Goal: Task Accomplishment & Management: Complete application form

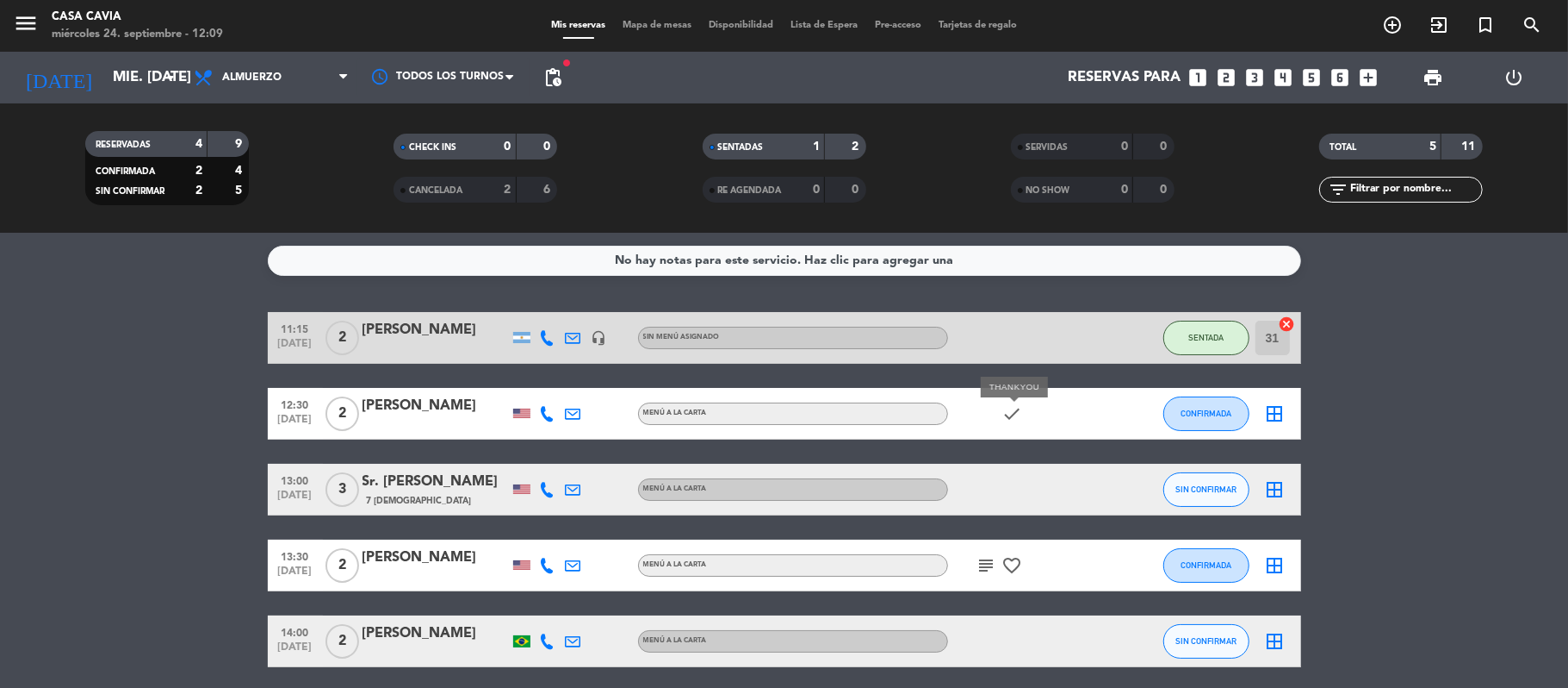
click at [1015, 412] on icon "check" at bounding box center [1013, 413] width 21 height 21
click at [1276, 411] on icon "border_all" at bounding box center [1275, 413] width 21 height 21
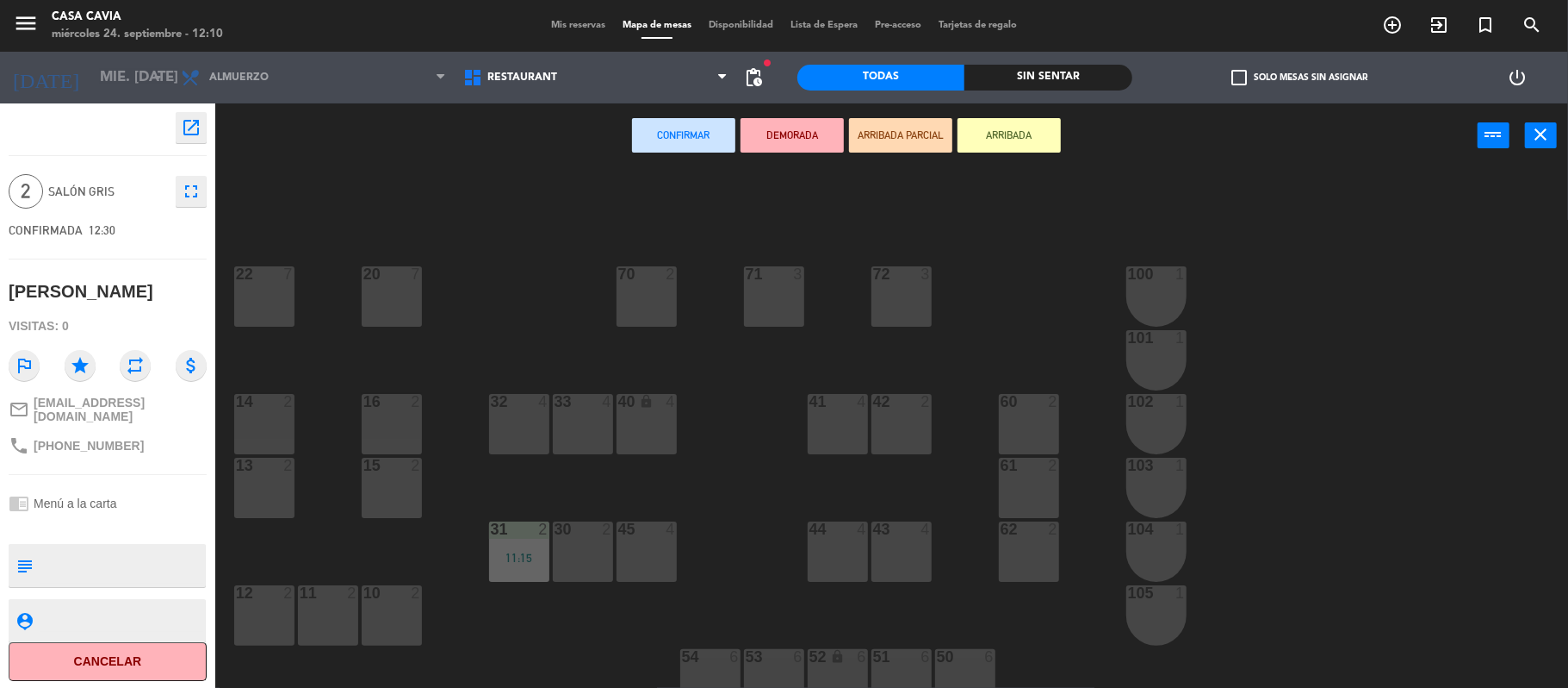
click at [773, 282] on div "71 3" at bounding box center [775, 274] width 60 height 17
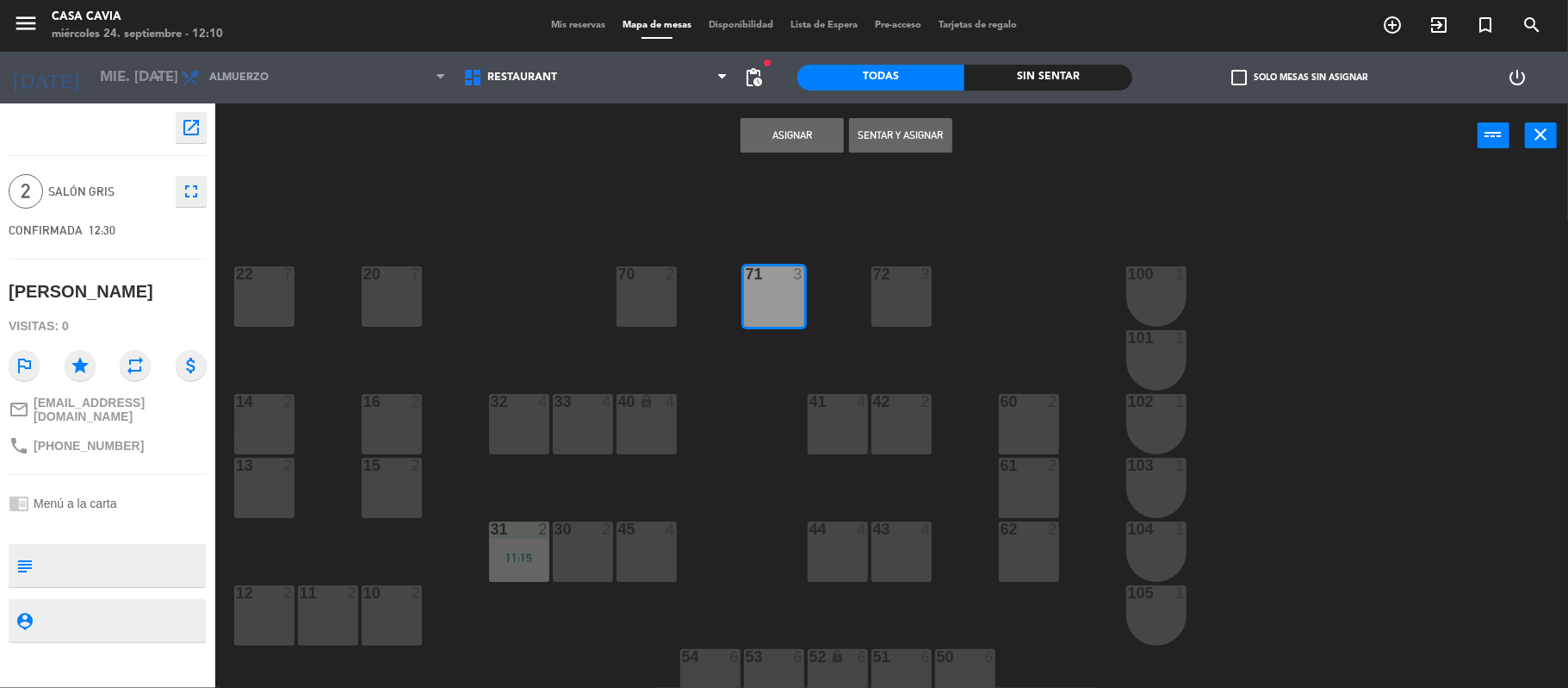
click at [882, 116] on div "Asignar Sentar y Asignar power_input close" at bounding box center [846, 137] width 1263 height 66
click at [889, 137] on button "Sentar y Asignar" at bounding box center [901, 135] width 104 height 35
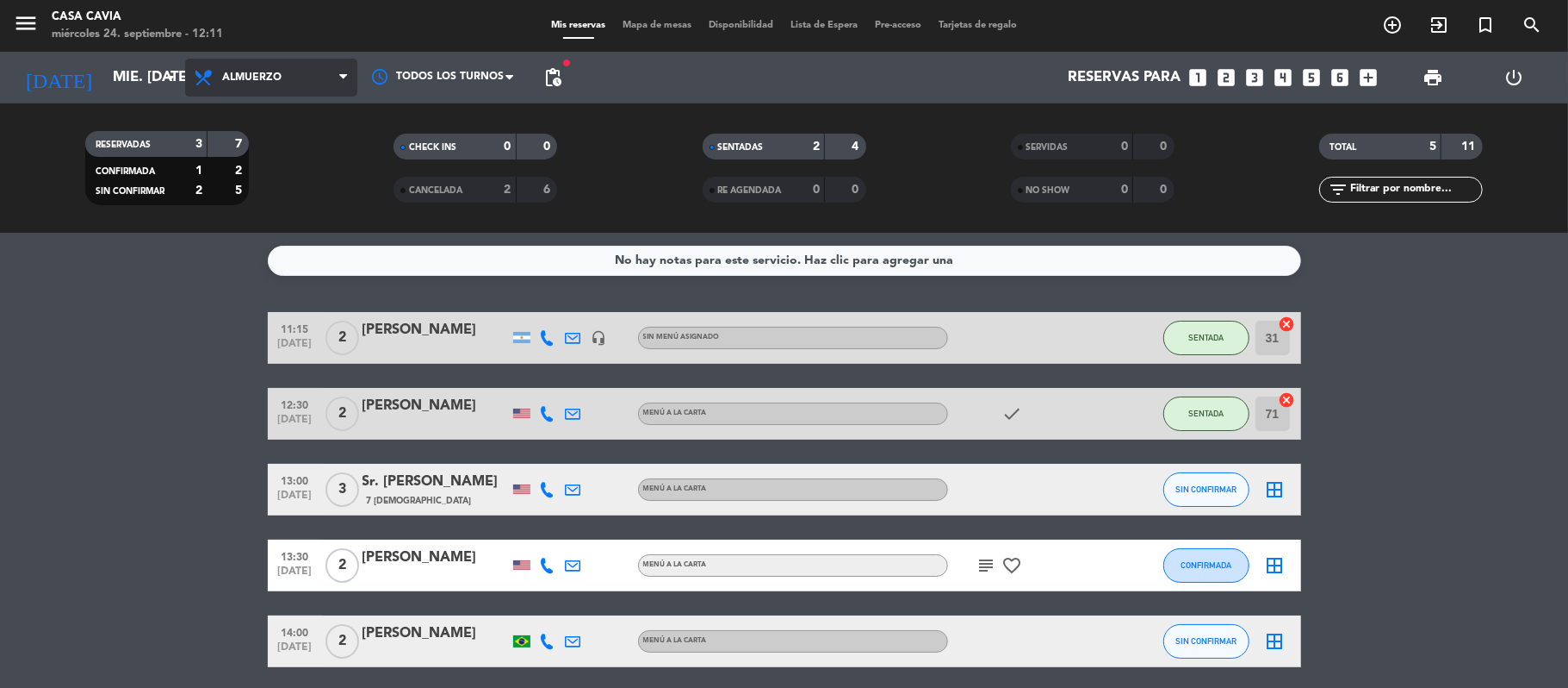
click at [243, 70] on span "Almuerzo" at bounding box center [271, 78] width 172 height 38
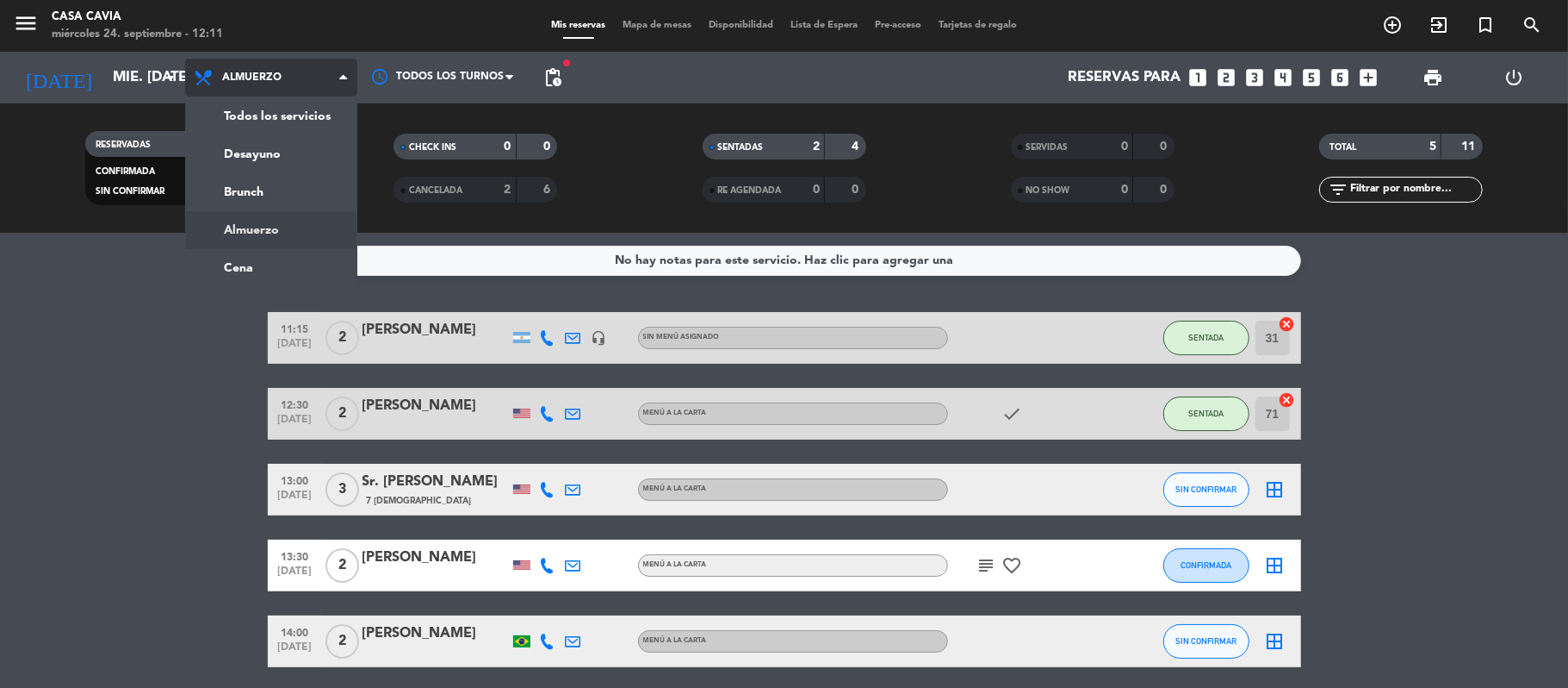
click at [227, 72] on span "Almuerzo" at bounding box center [252, 78] width 60 height 12
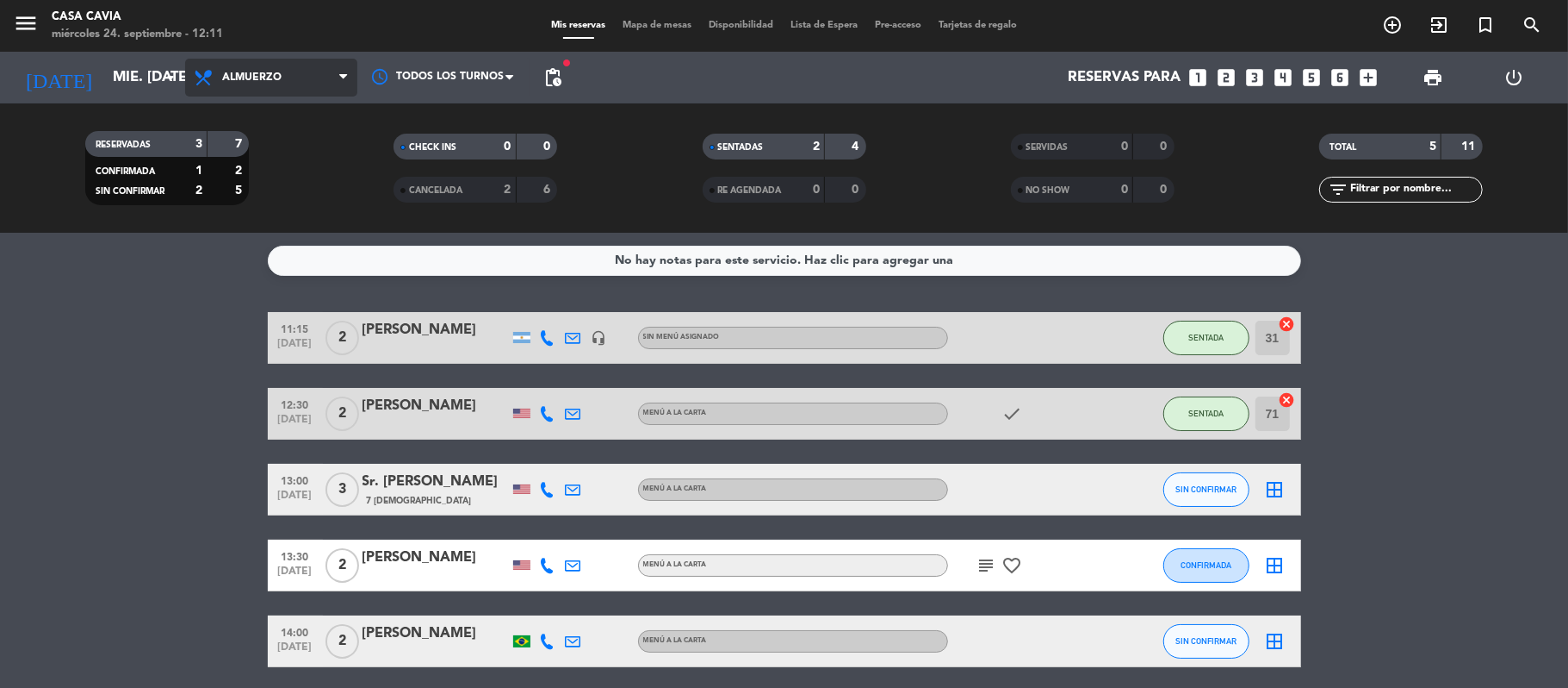
click at [232, 69] on span "Almuerzo" at bounding box center [271, 78] width 172 height 38
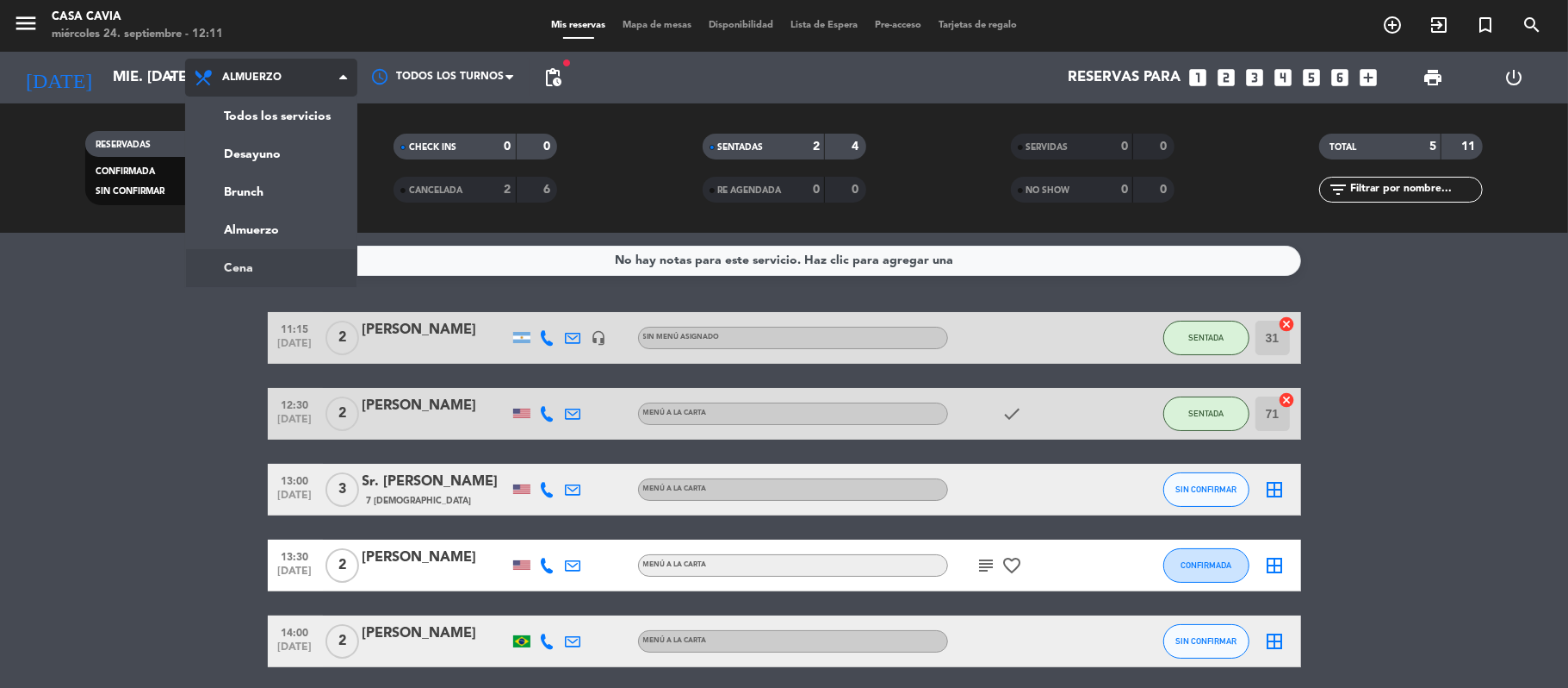
click at [266, 252] on ng-component "menu Casa Cavia miércoles 24. septiembre - 12:11 Mis reservas Mapa de mesas Dis…" at bounding box center [784, 344] width 1568 height 688
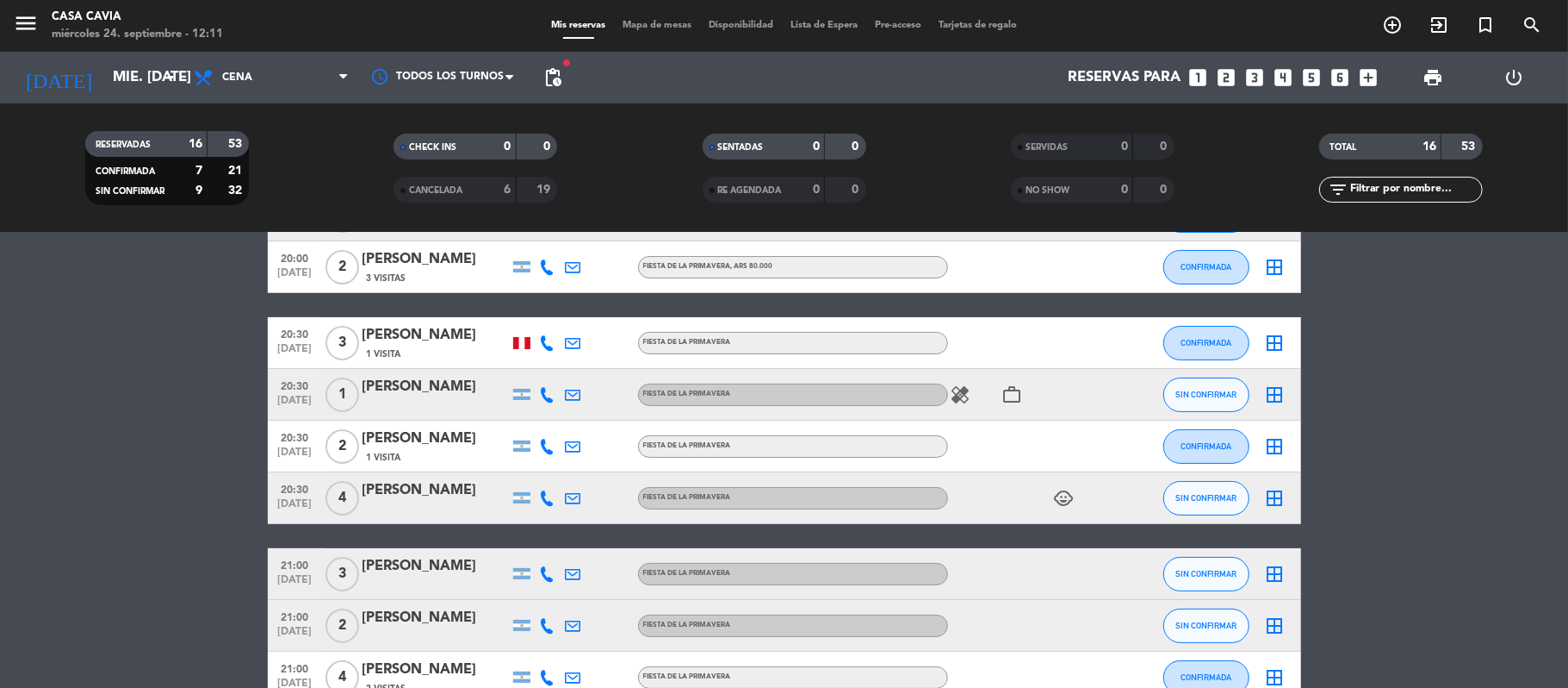
scroll to position [60, 0]
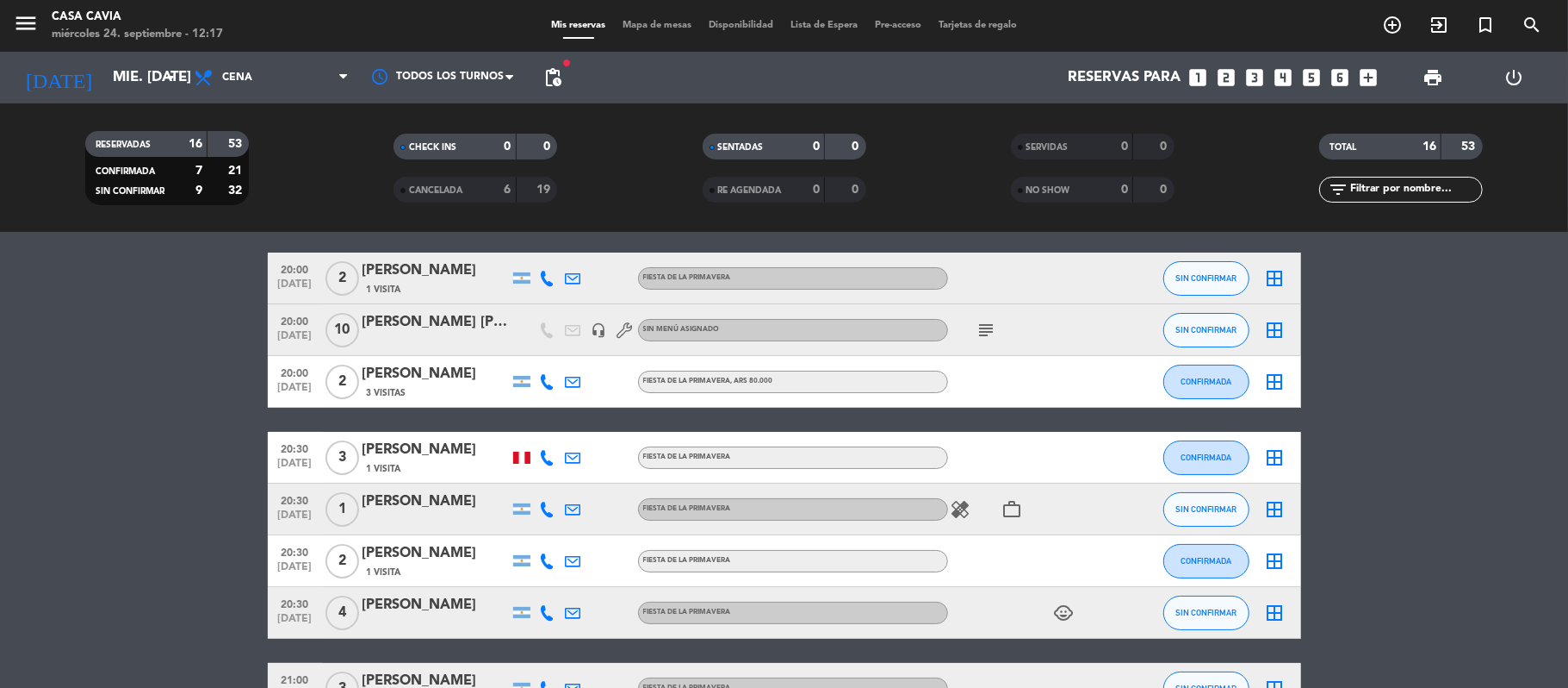
click at [1285, 78] on icon "looks_4" at bounding box center [1284, 78] width 22 height 22
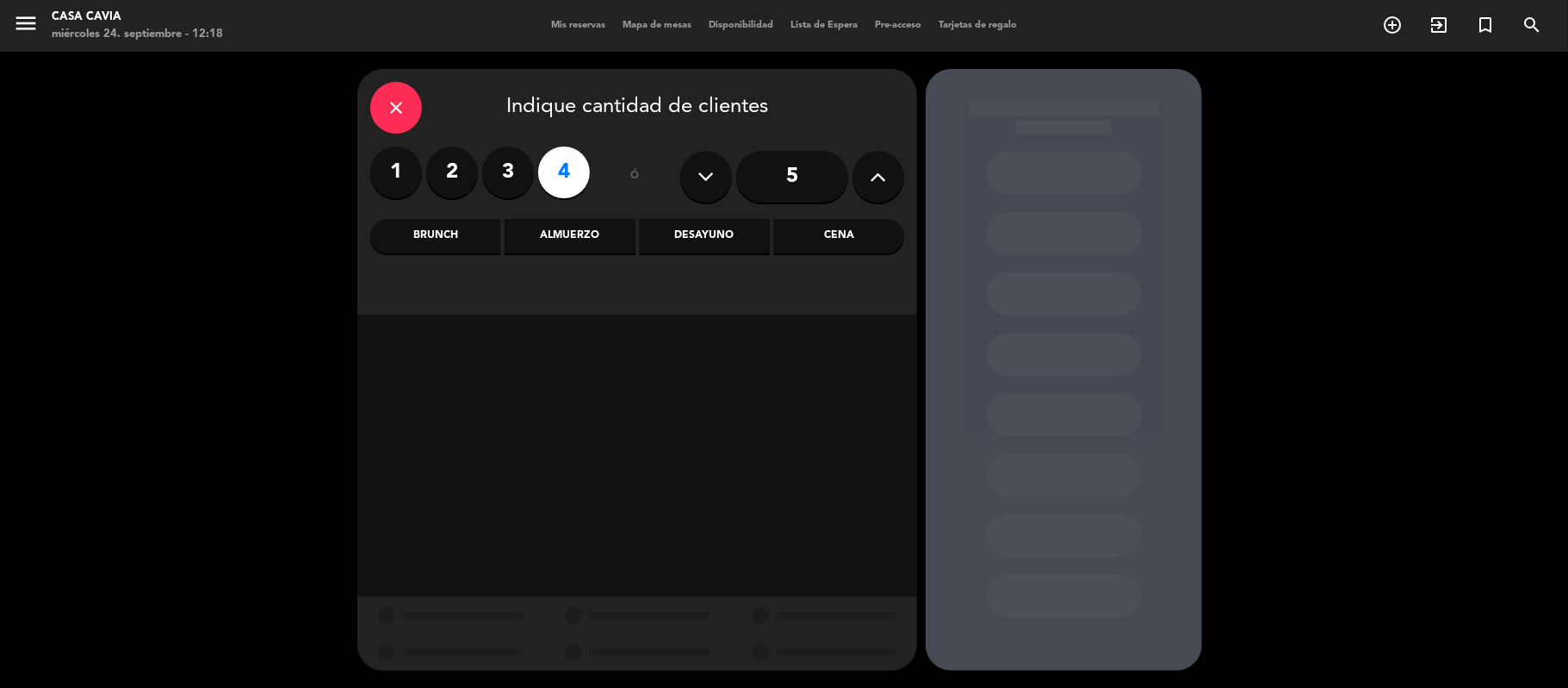
click at [732, 237] on div "Desayuno" at bounding box center [705, 235] width 130 height 35
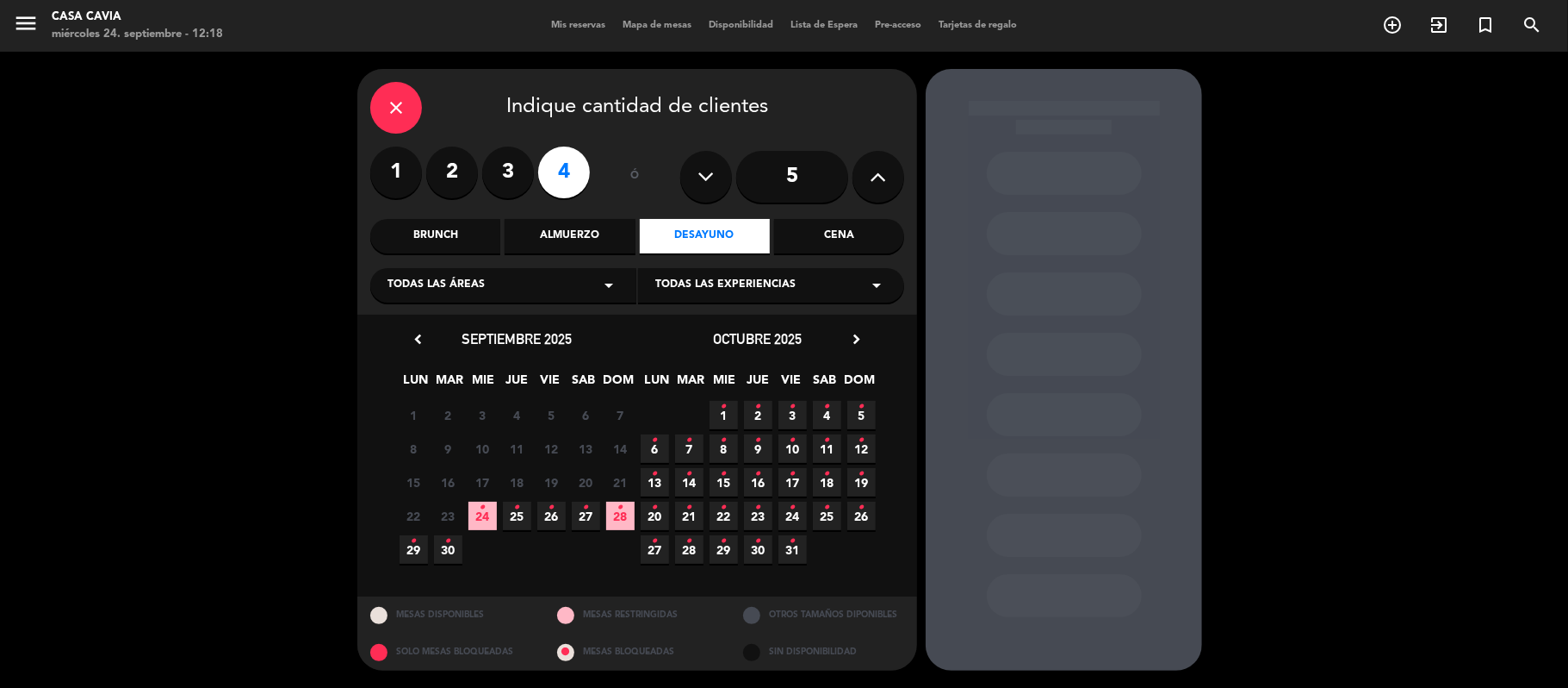
click at [473, 517] on span "24 •" at bounding box center [482, 516] width 29 height 29
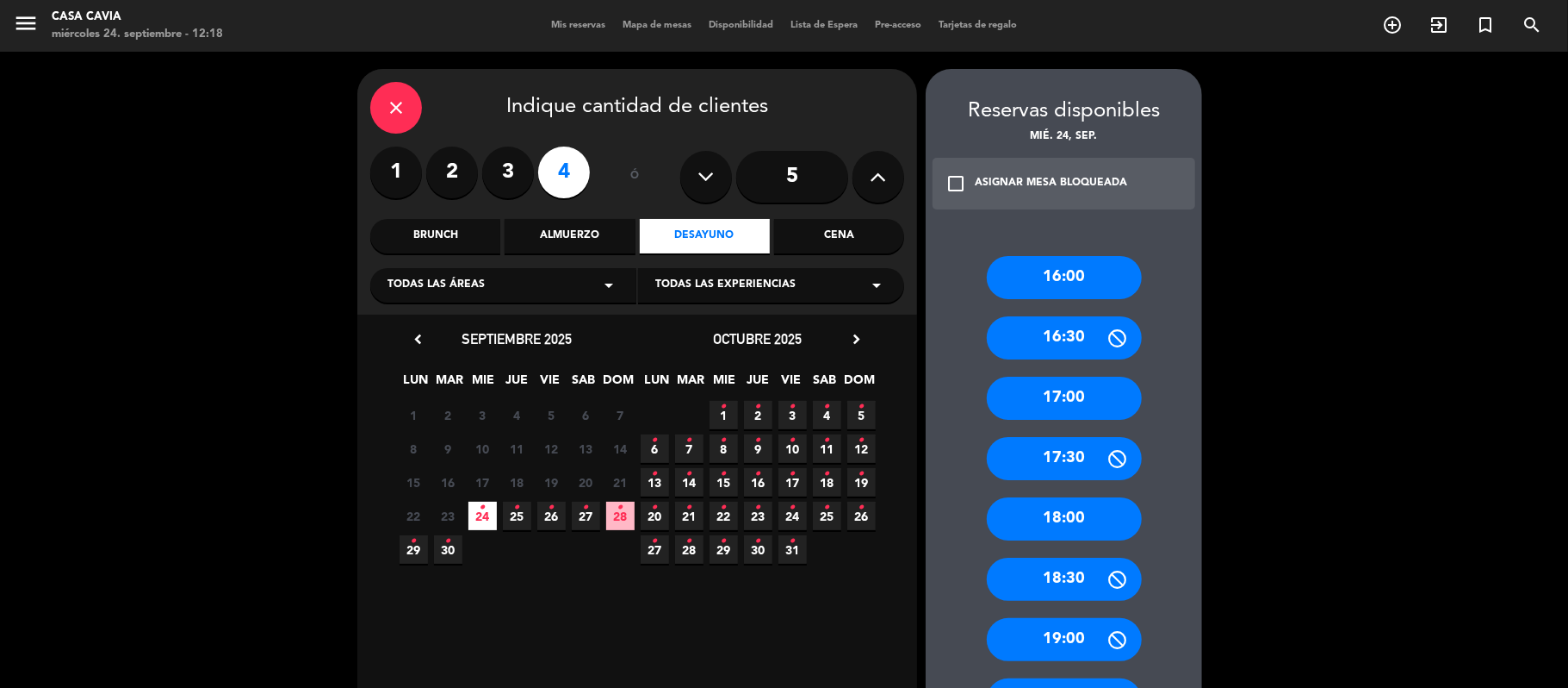
click at [1068, 630] on div "19:00" at bounding box center [1065, 639] width 156 height 43
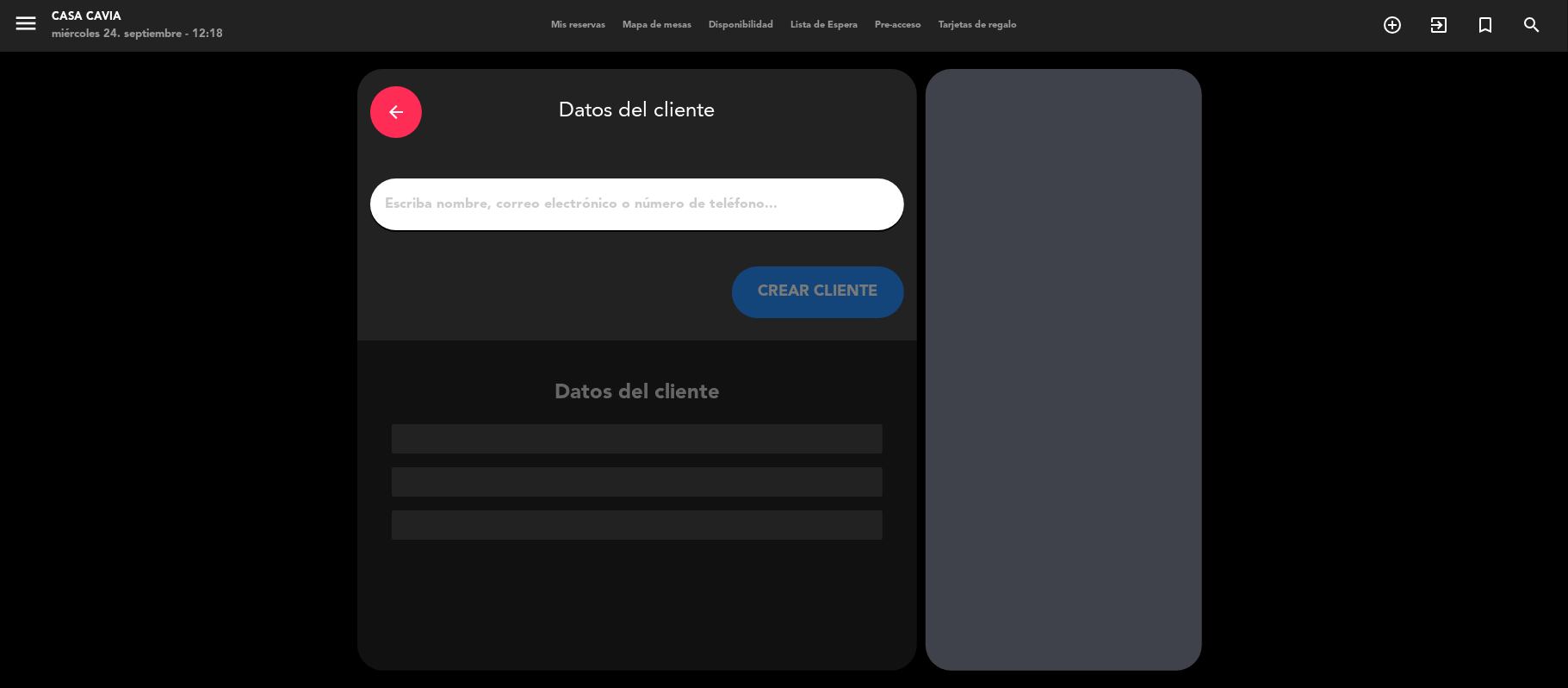
click at [587, 193] on input "1" at bounding box center [638, 204] width 508 height 24
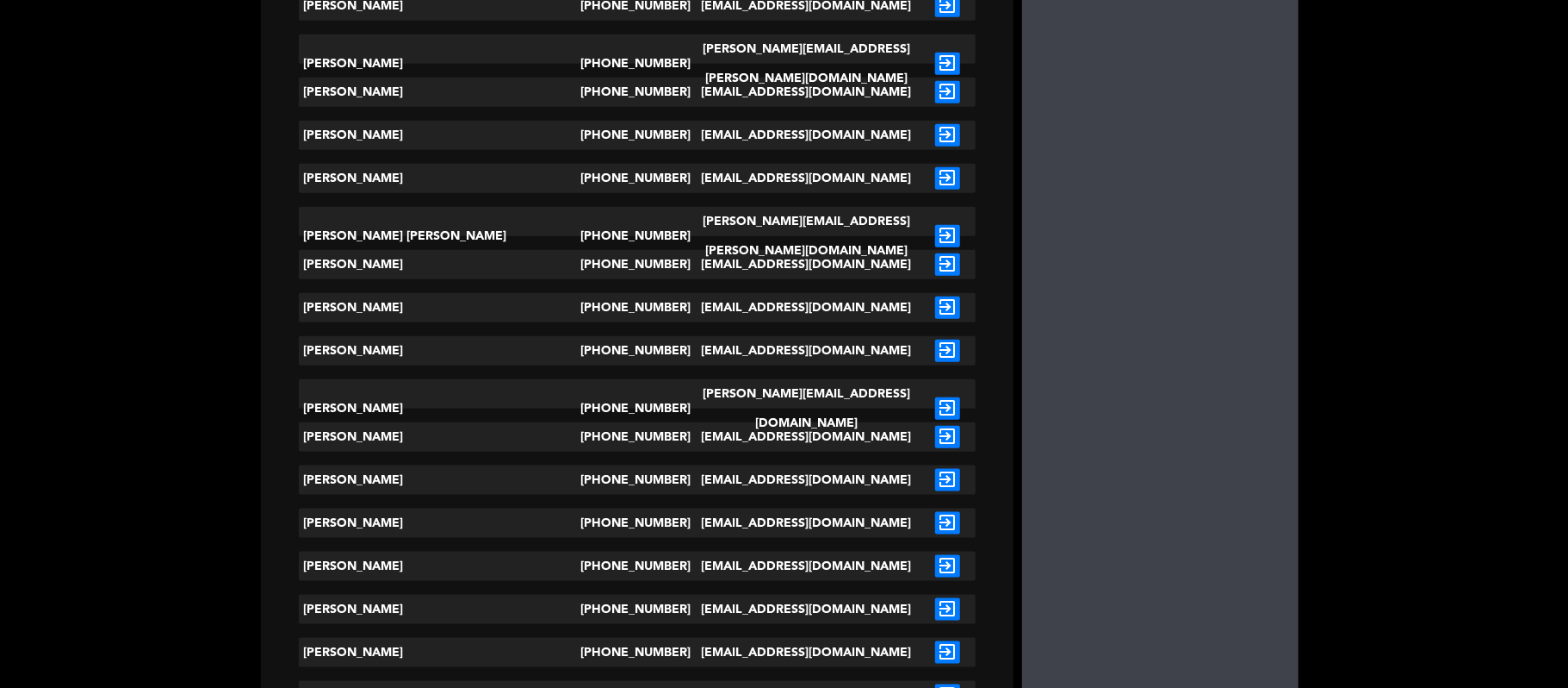
scroll to position [1263, 0]
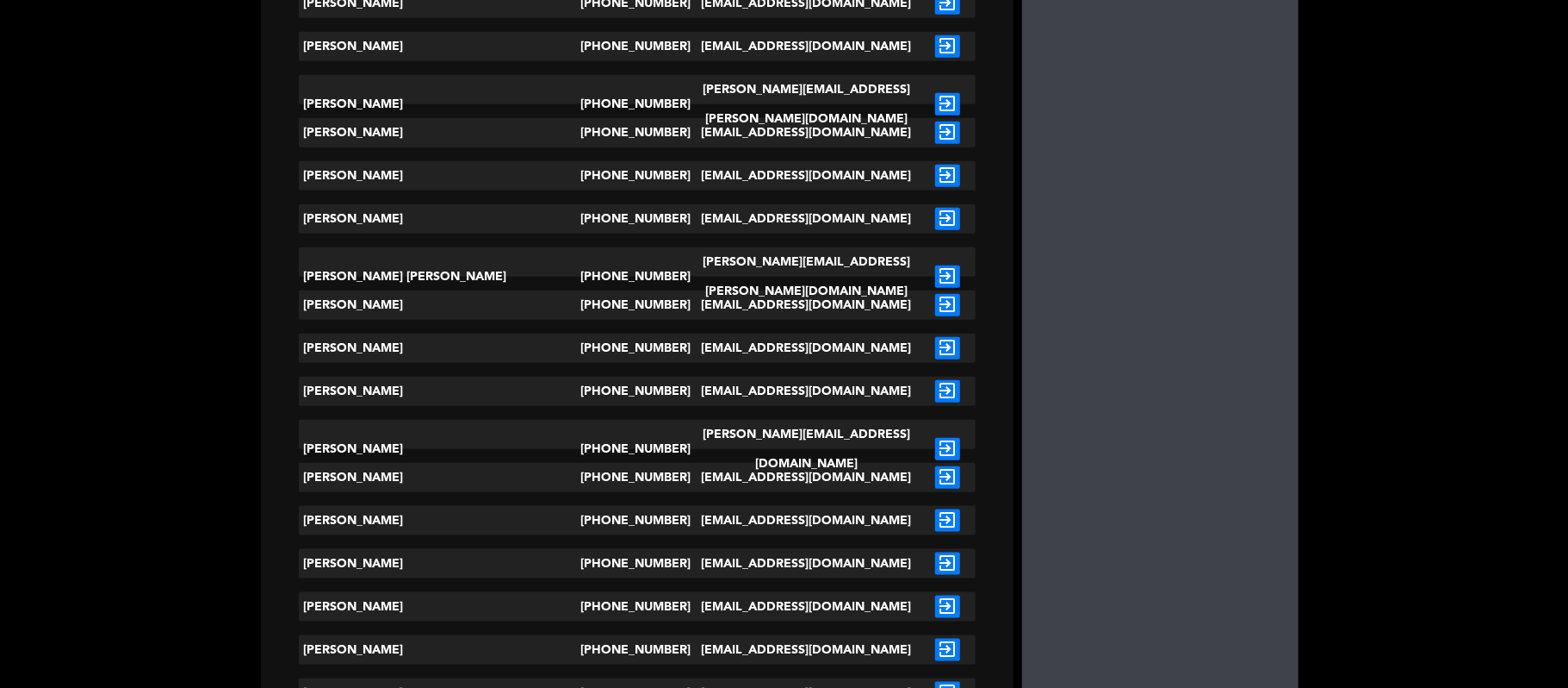
type input "[PERSON_NAME]"
click at [473, 88] on div "[PERSON_NAME]" at bounding box center [440, 104] width 282 height 59
click at [935, 93] on icon "exit_to_app" at bounding box center [947, 104] width 25 height 22
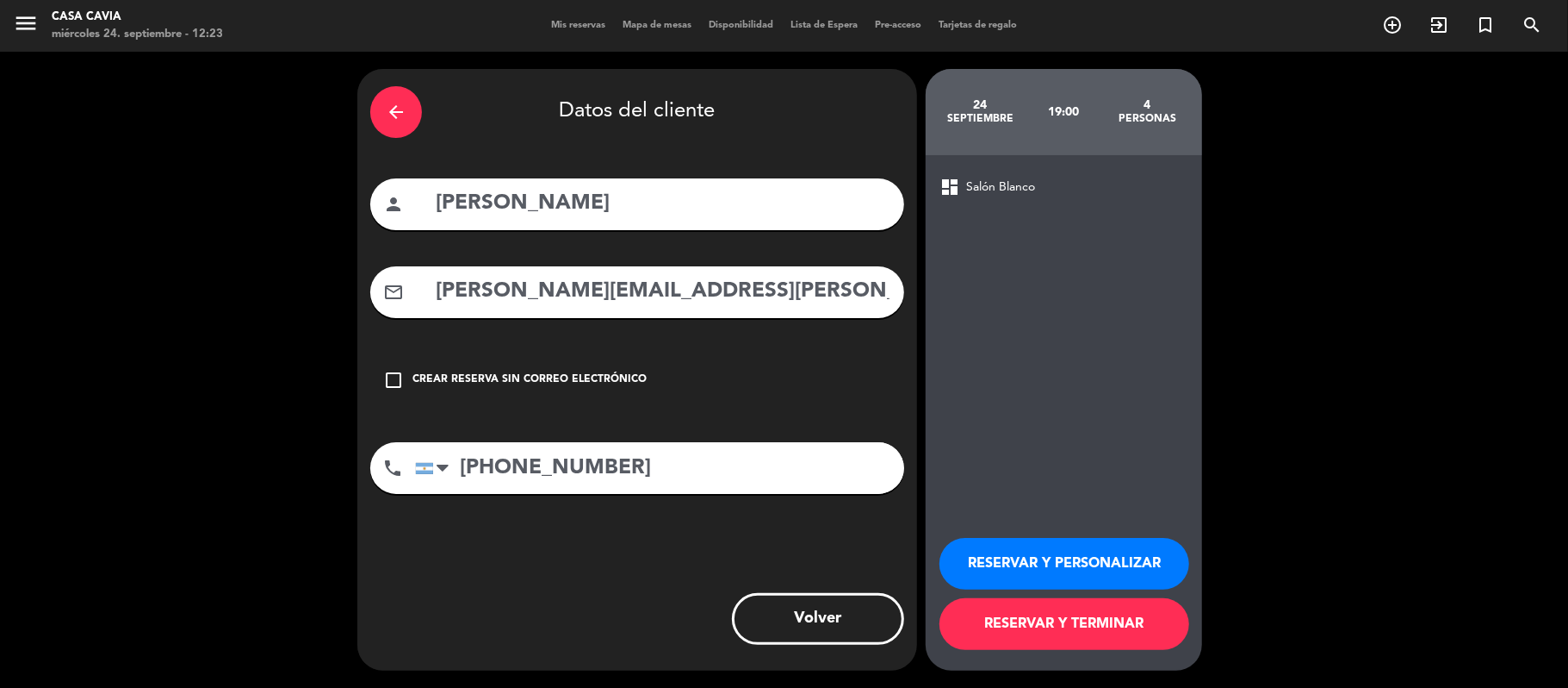
click at [1074, 566] on button "RESERVAR Y PERSONALIZAR" at bounding box center [1065, 563] width 250 height 52
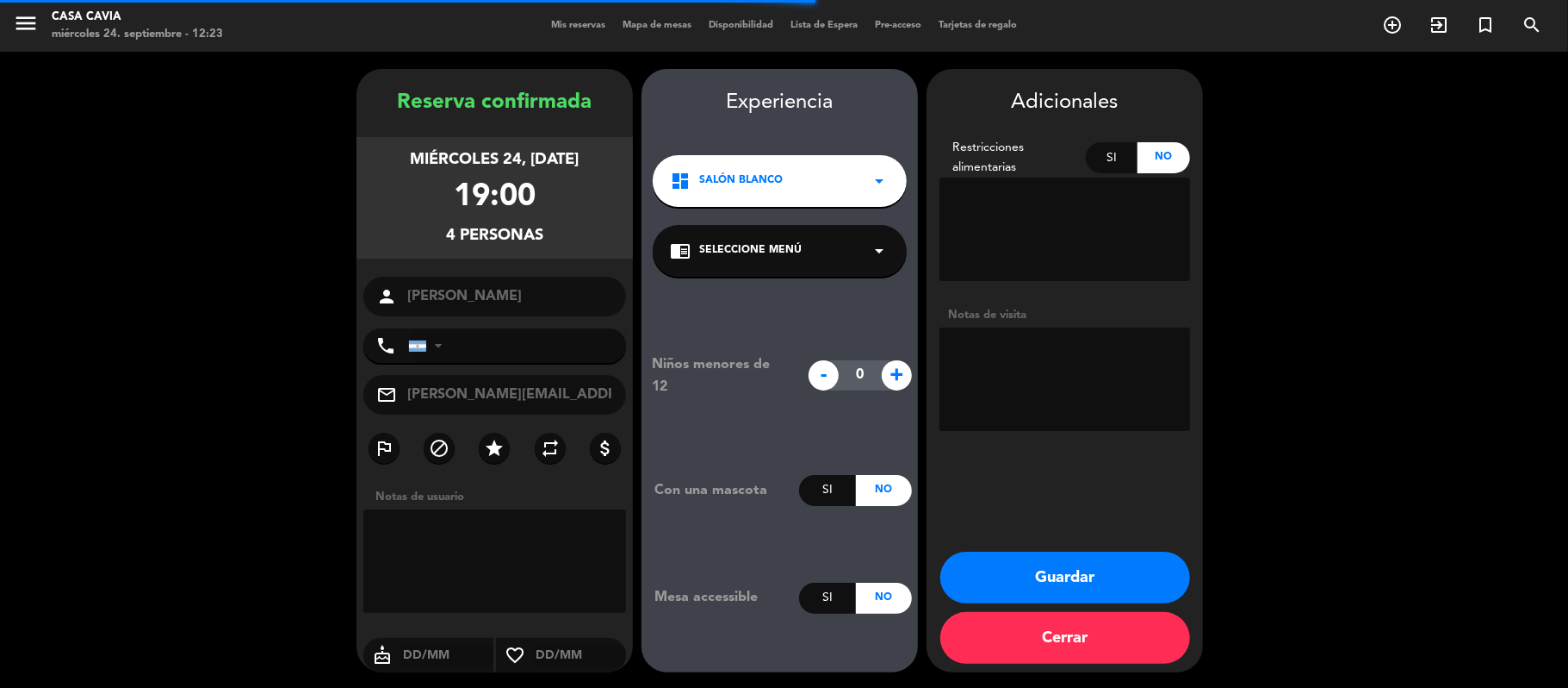
type input "[PHONE_NUMBER]"
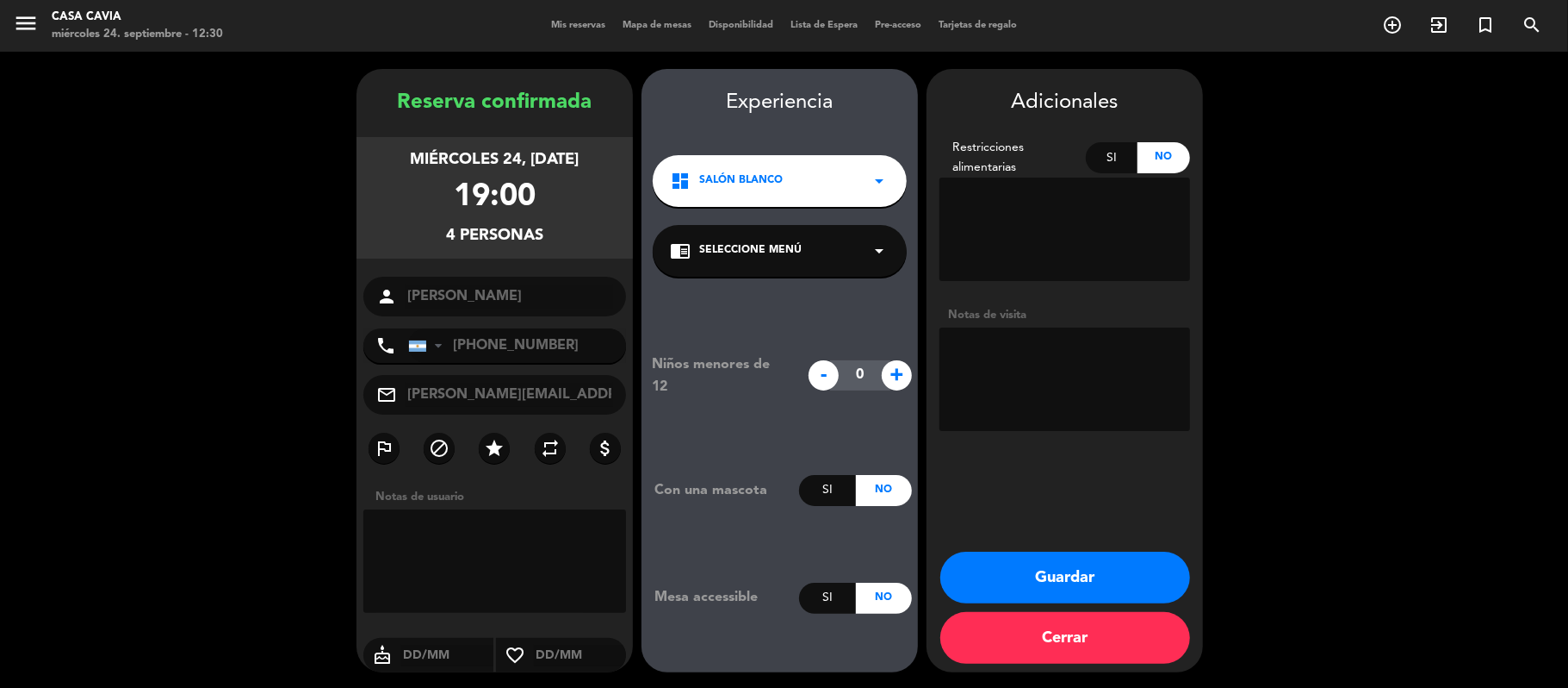
click at [1097, 568] on button "Guardar" at bounding box center [1066, 577] width 250 height 52
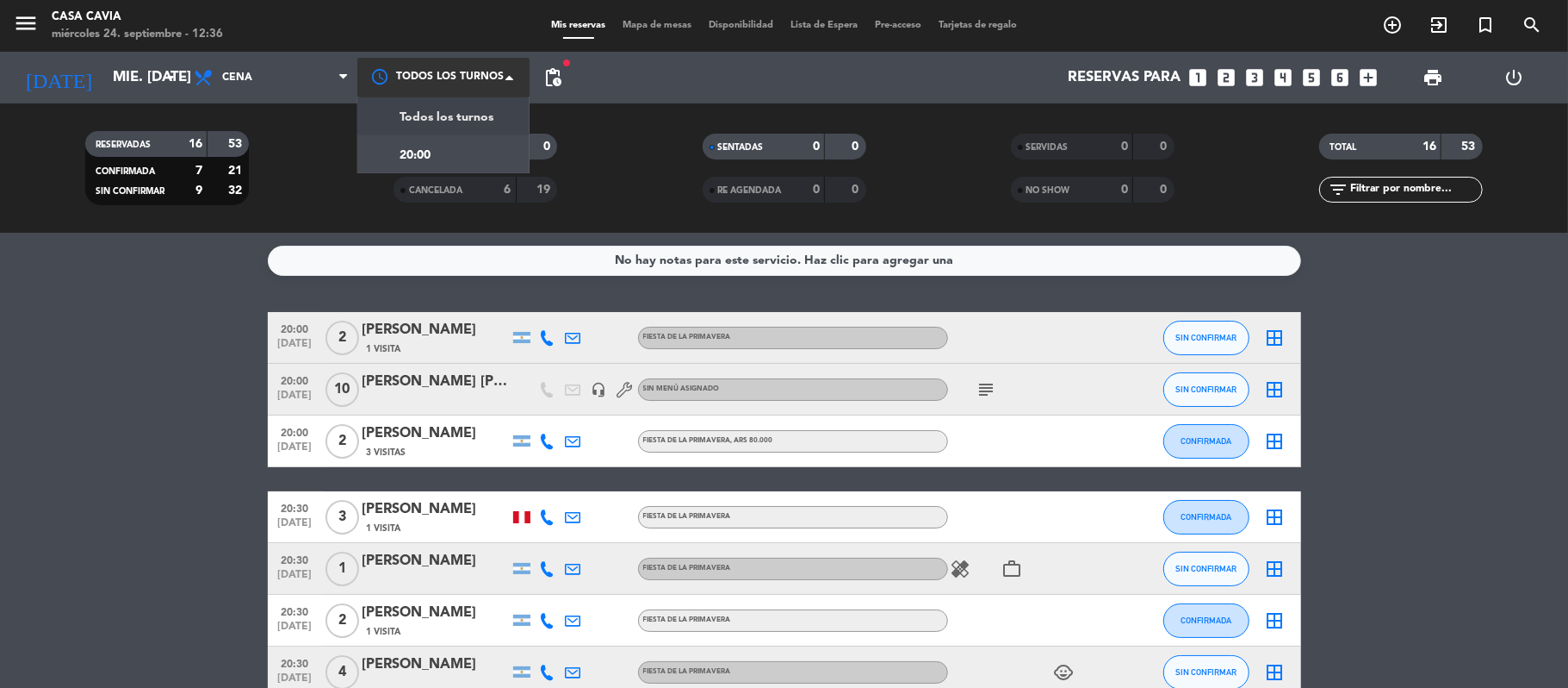
click at [438, 73] on div at bounding box center [444, 77] width 172 height 39
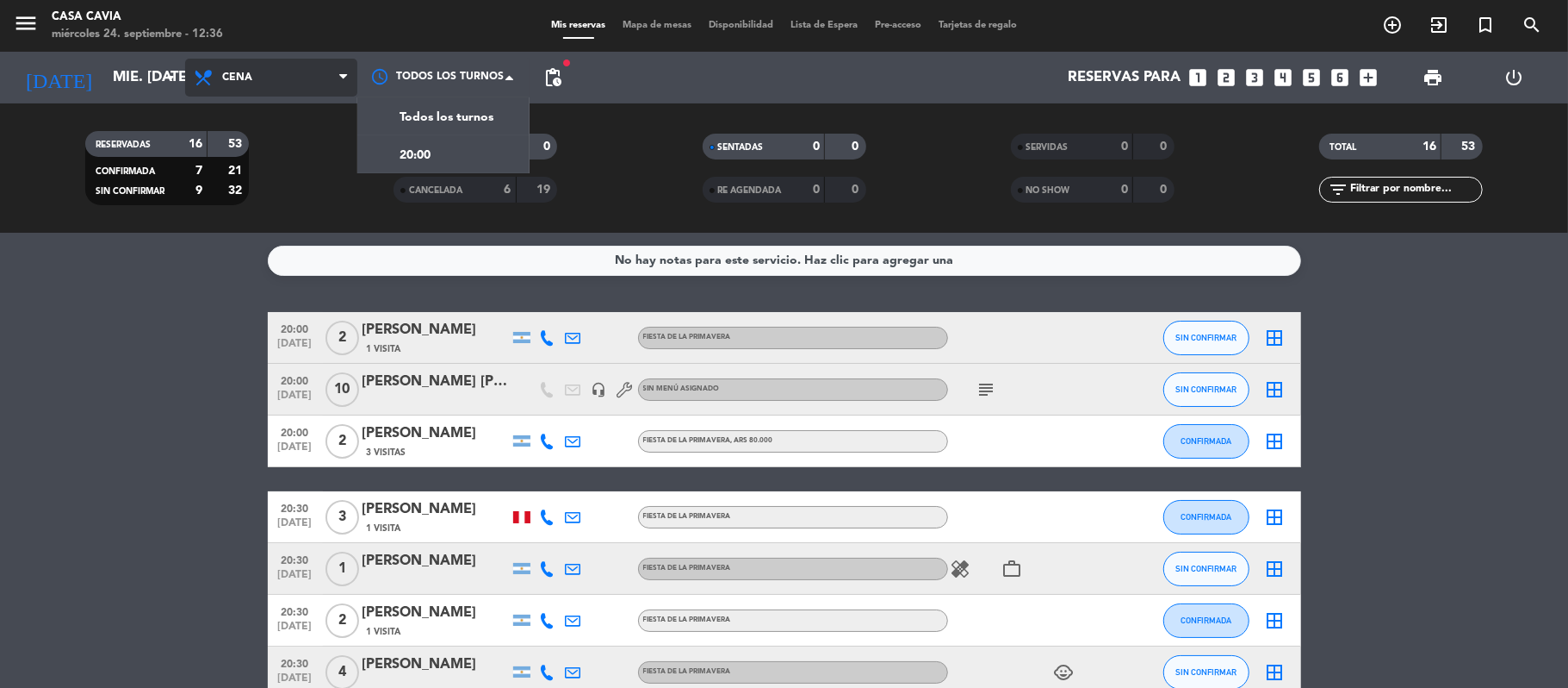
click at [307, 78] on span "Cena" at bounding box center [271, 78] width 172 height 38
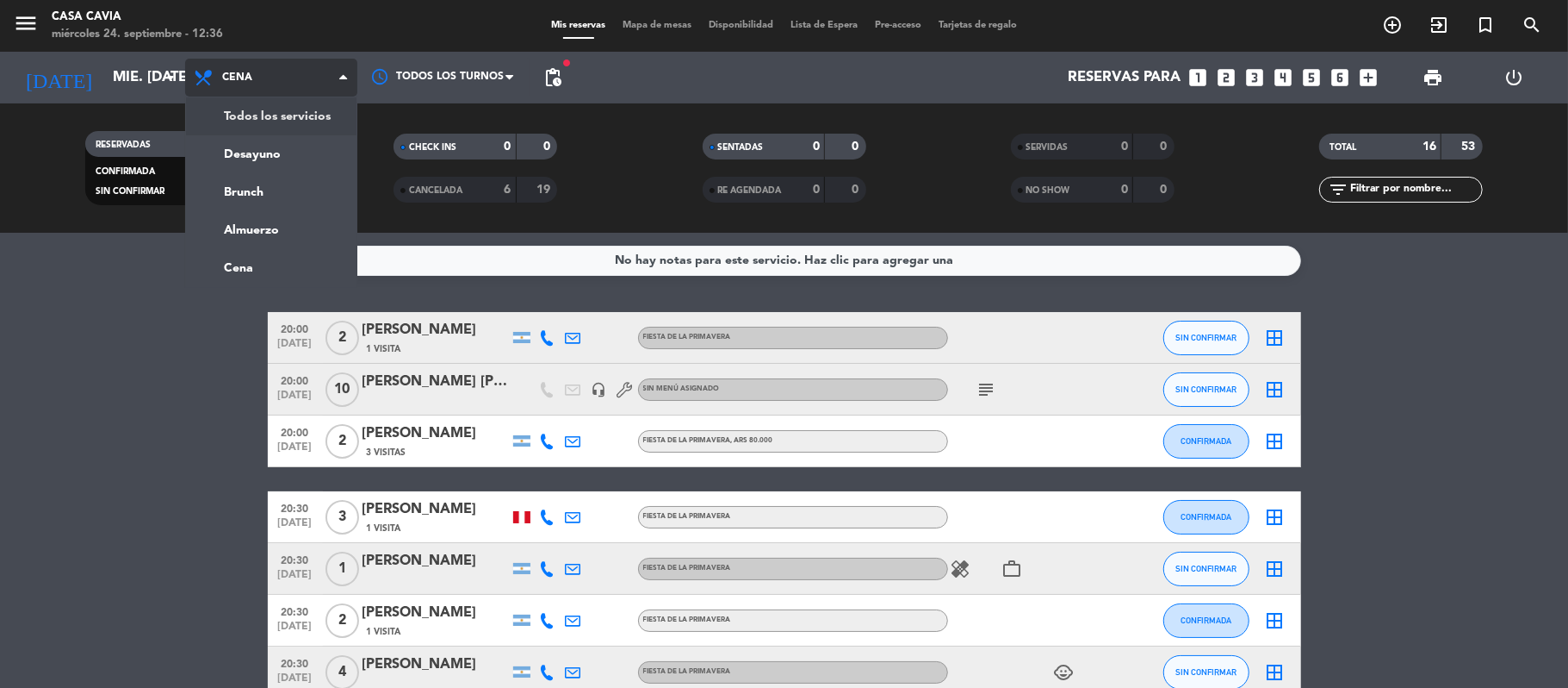
click at [298, 118] on div "menu Casa Cavia miércoles 24. septiembre - 12:36 Mis reservas Mapa de mesas Dis…" at bounding box center [784, 116] width 1568 height 232
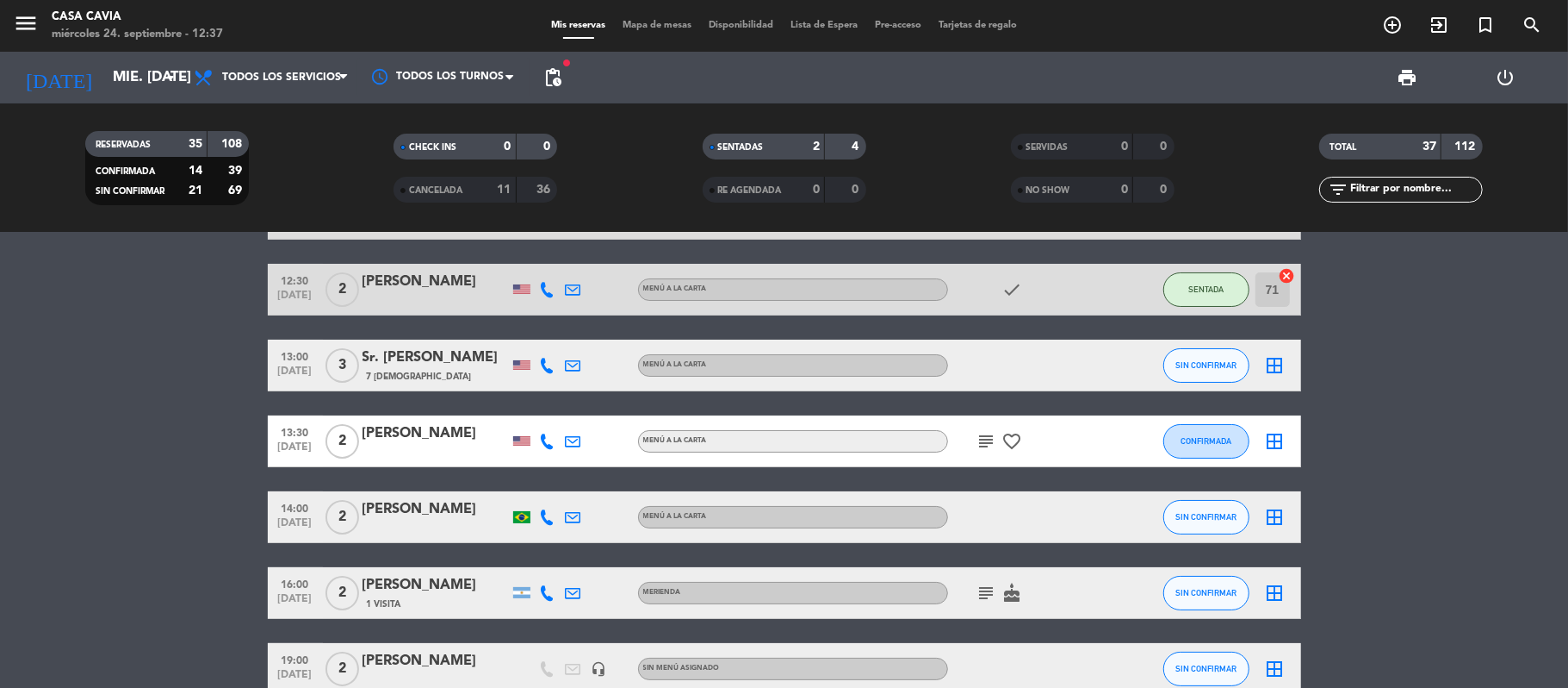
scroll to position [115, 0]
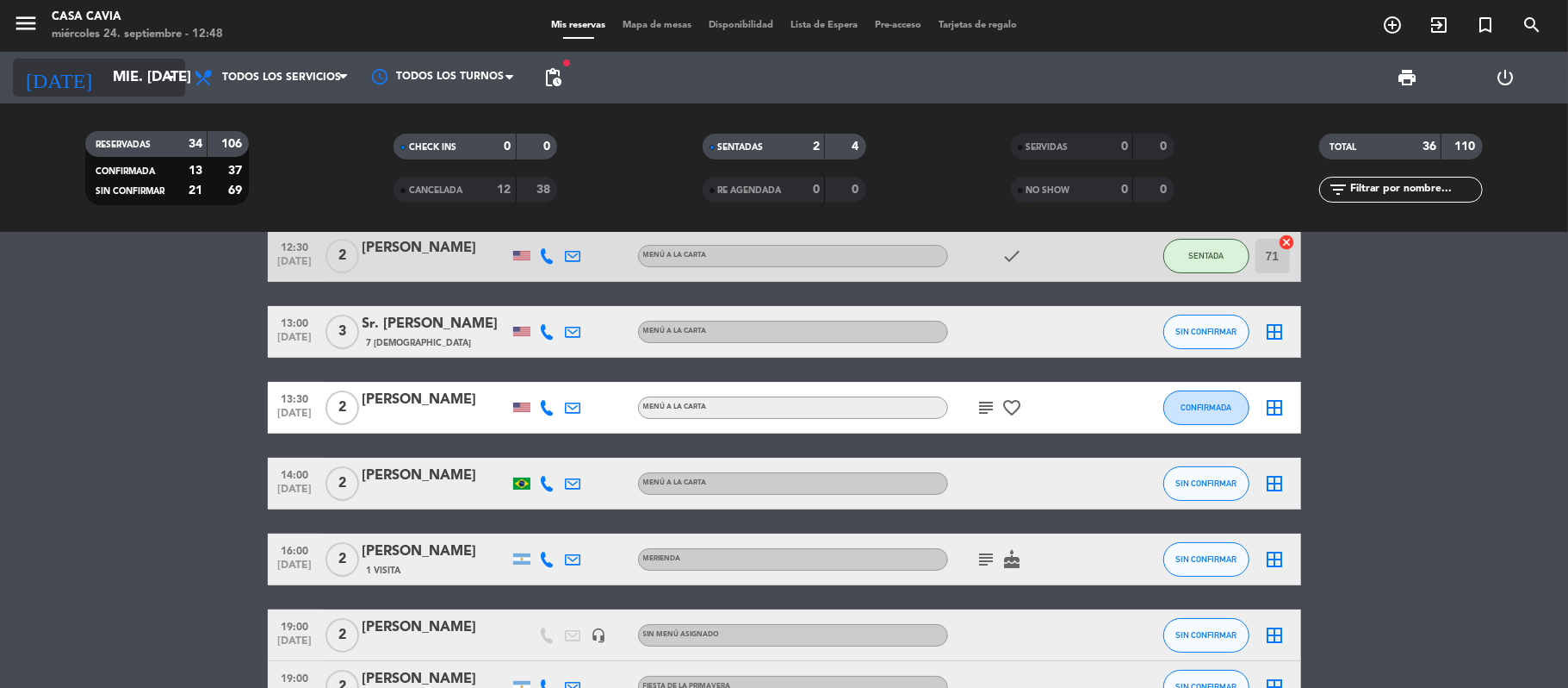
click at [177, 77] on icon "arrow_drop_down" at bounding box center [170, 77] width 21 height 21
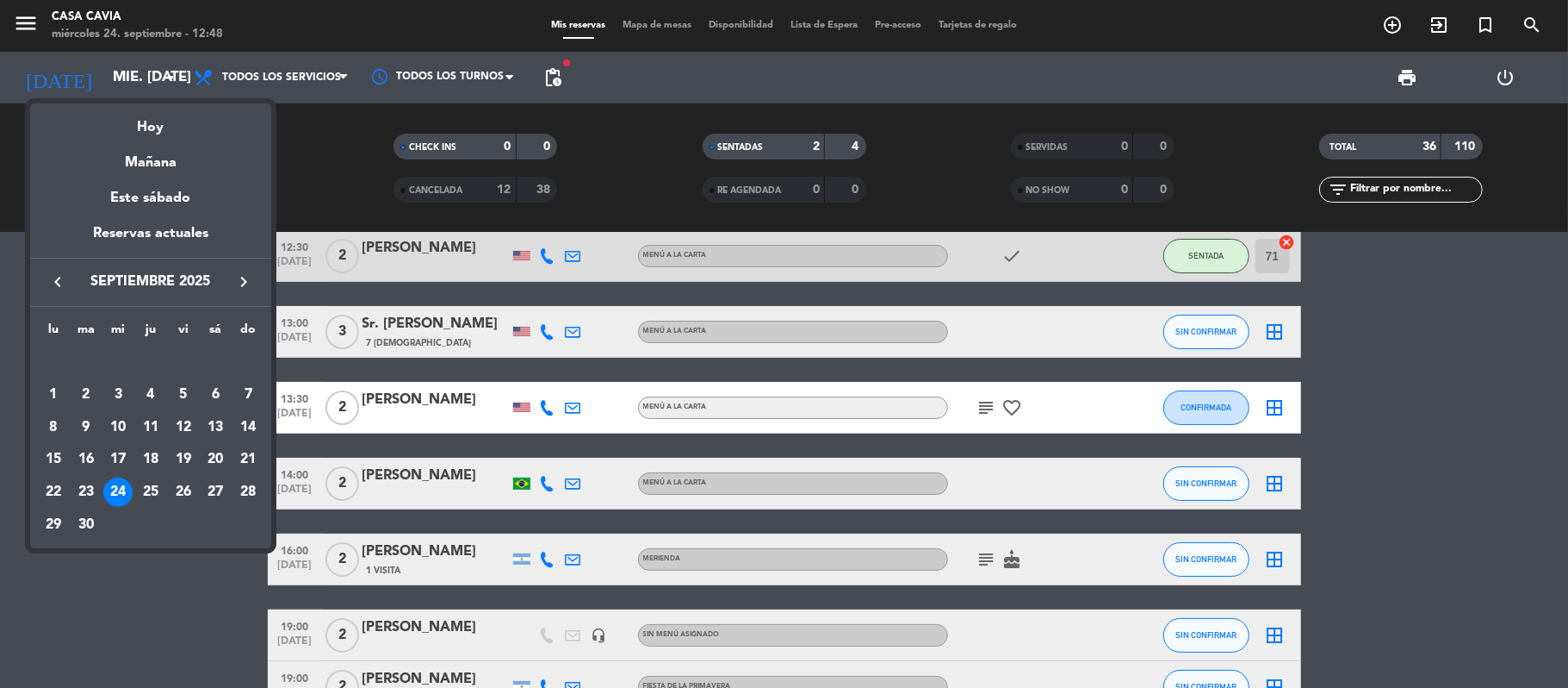
click at [250, 487] on div "28" at bounding box center [247, 492] width 29 height 29
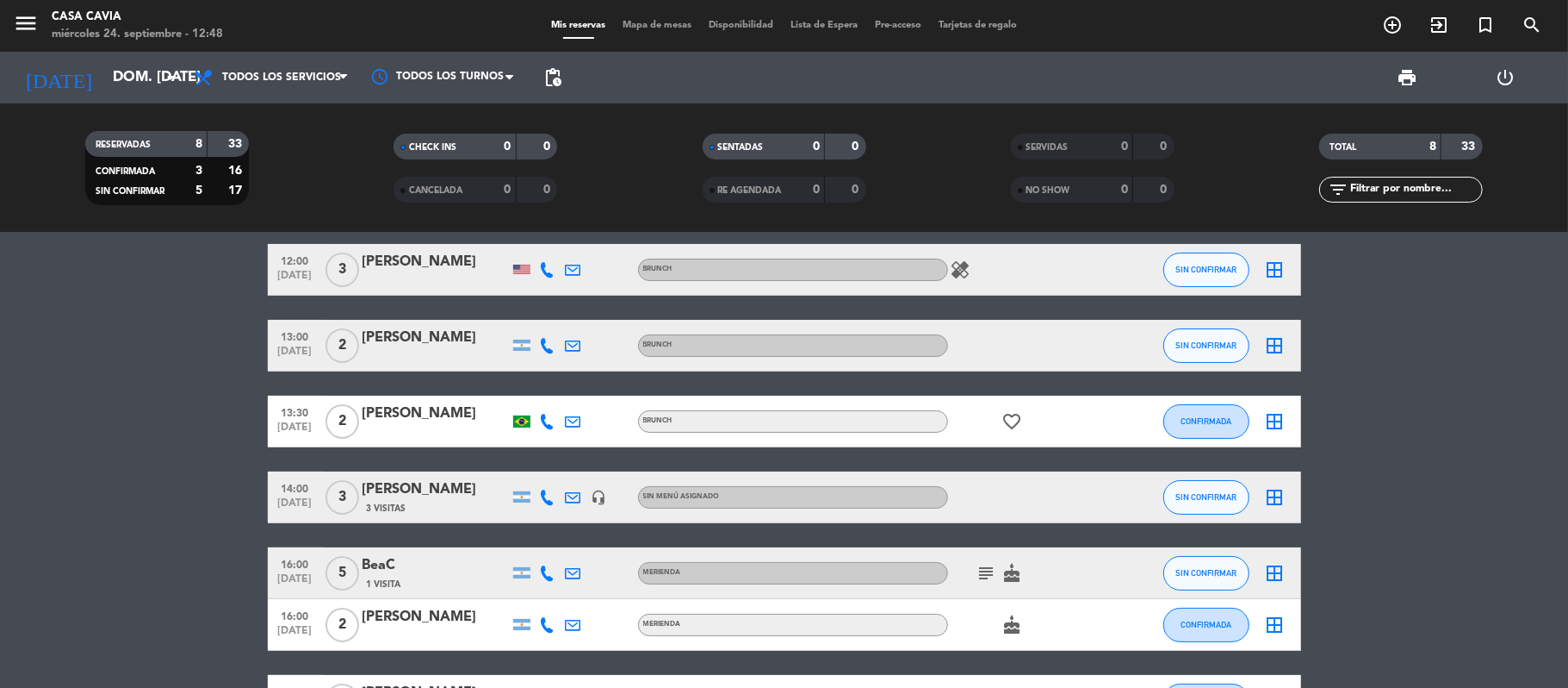
scroll to position [225, 0]
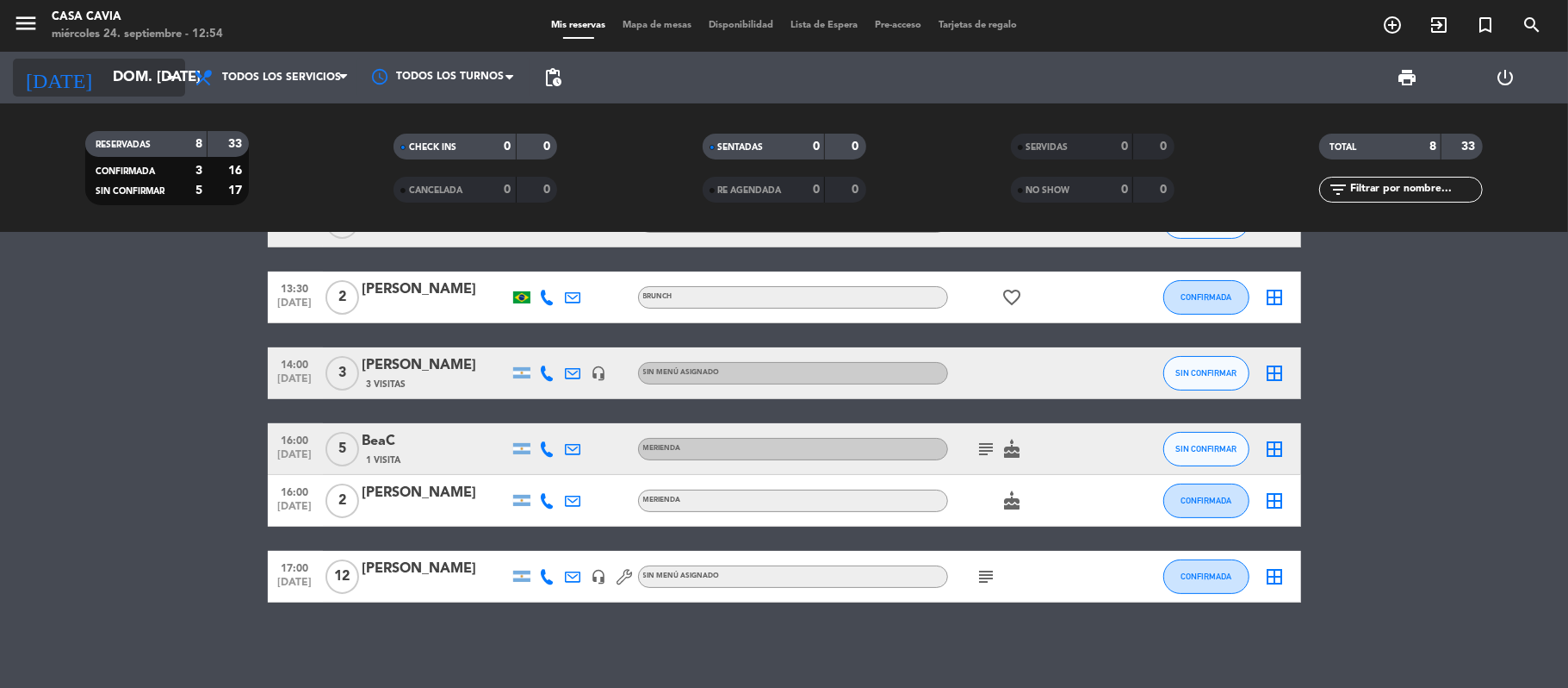
click at [172, 78] on icon "arrow_drop_down" at bounding box center [170, 77] width 21 height 21
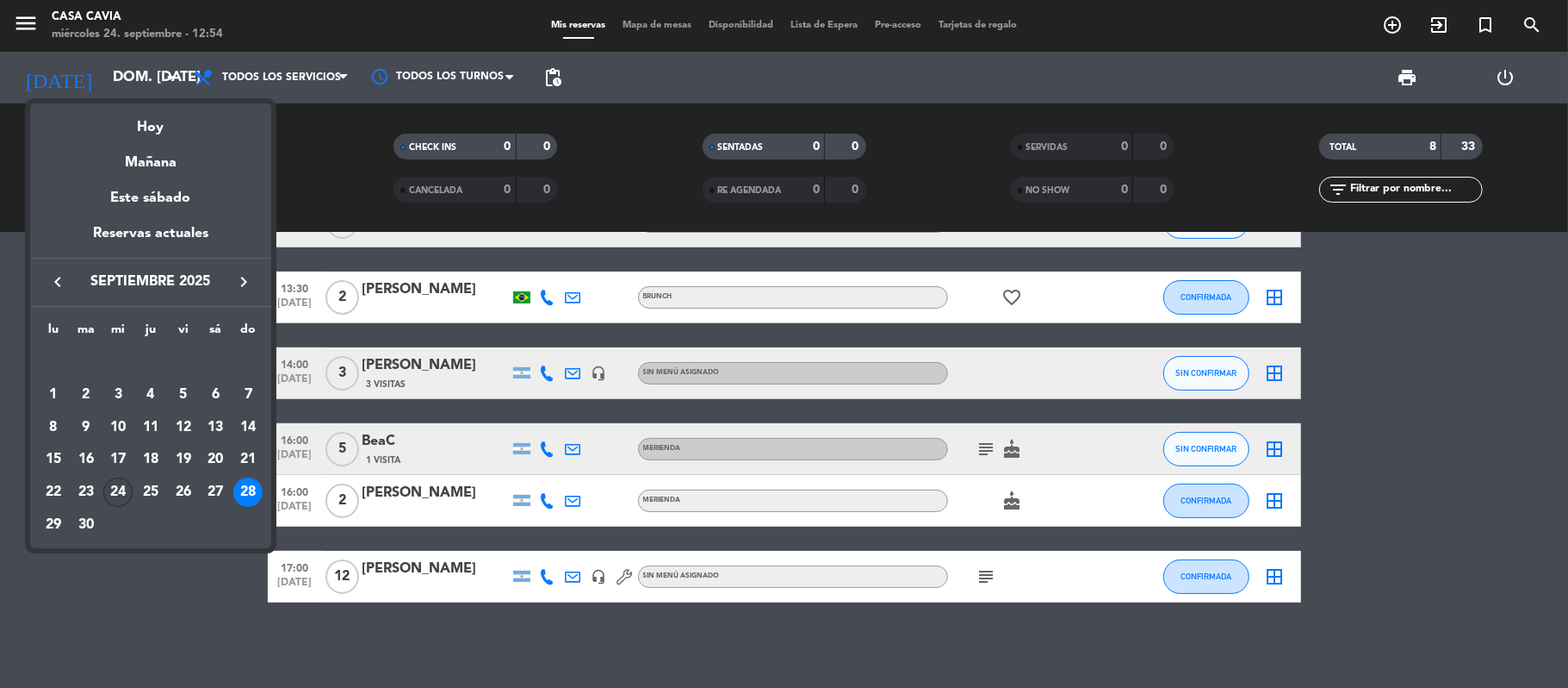
click at [125, 486] on div "24" at bounding box center [118, 492] width 29 height 29
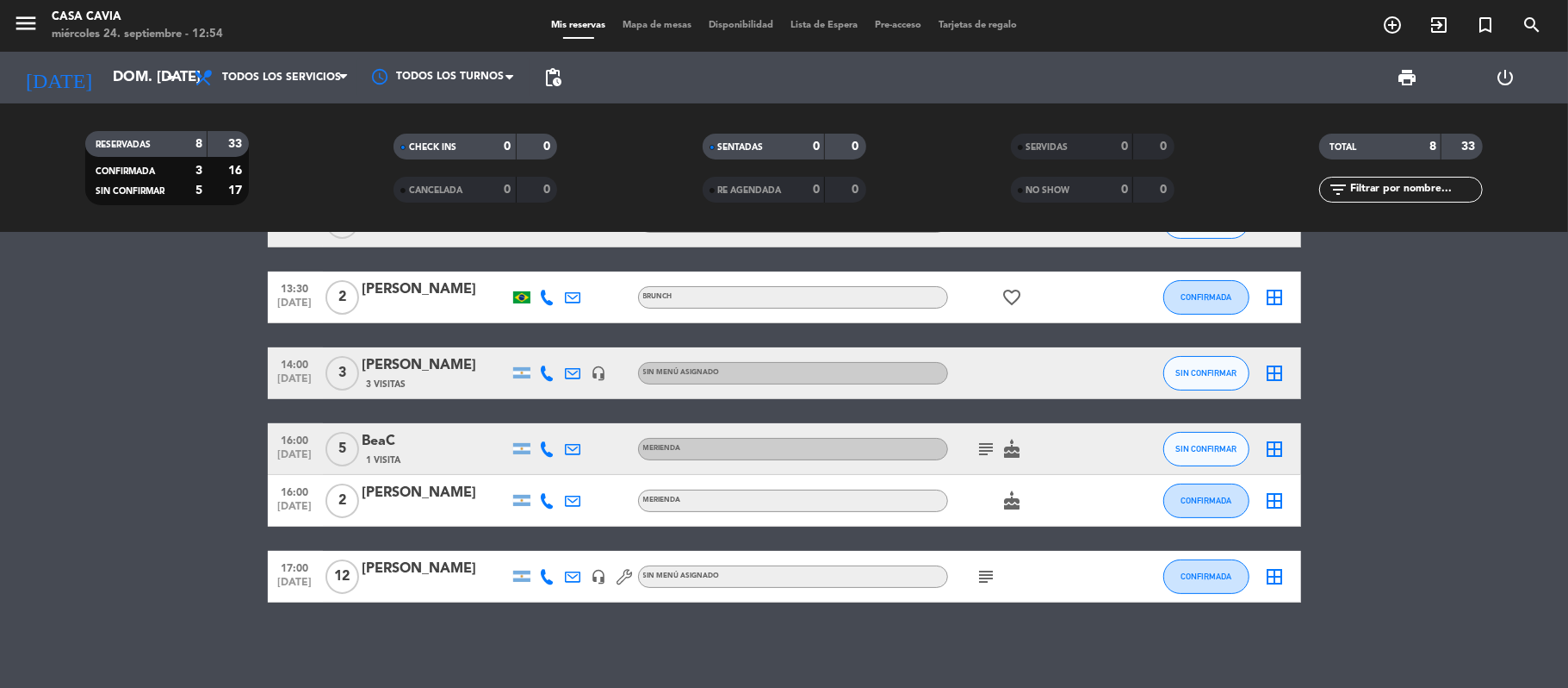
type input "mié. [DATE]"
